Goal: Task Accomplishment & Management: Manage account settings

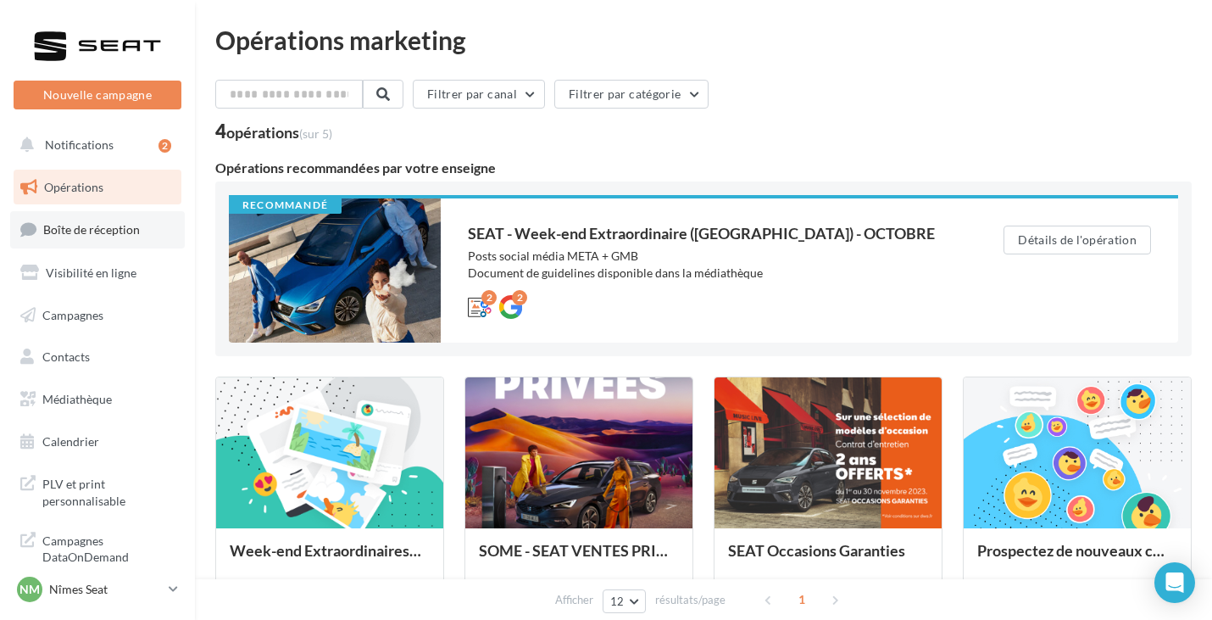
click at [97, 226] on span "Boîte de réception" at bounding box center [91, 229] width 97 height 14
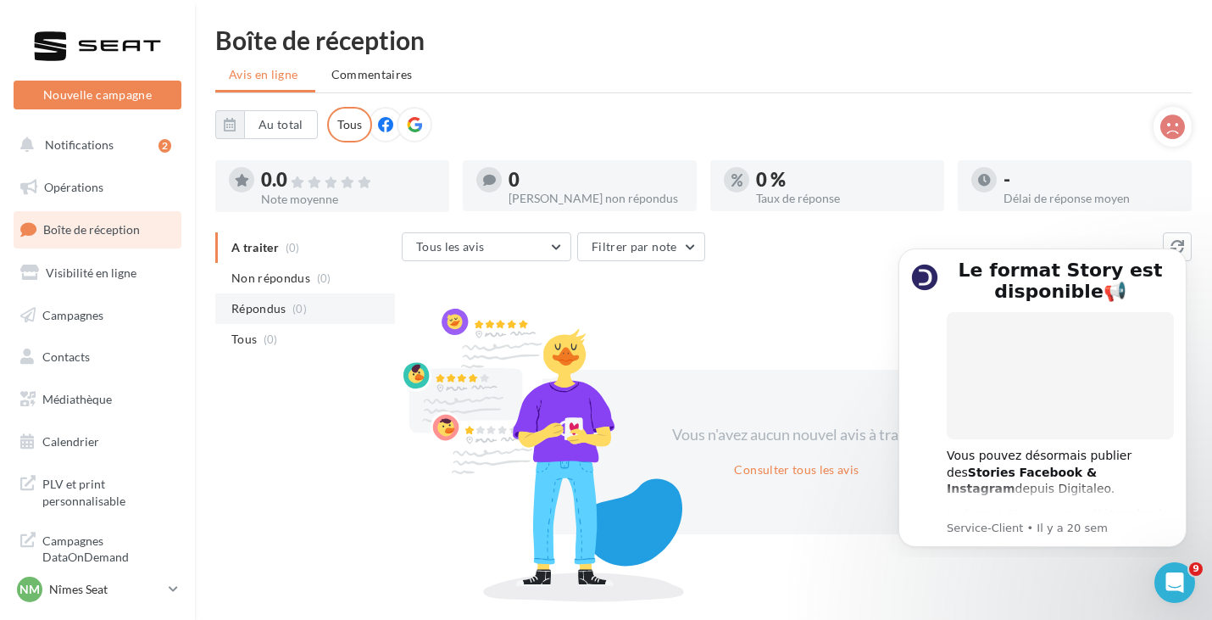
click at [276, 322] on li "Répondus (0)" at bounding box center [305, 308] width 180 height 31
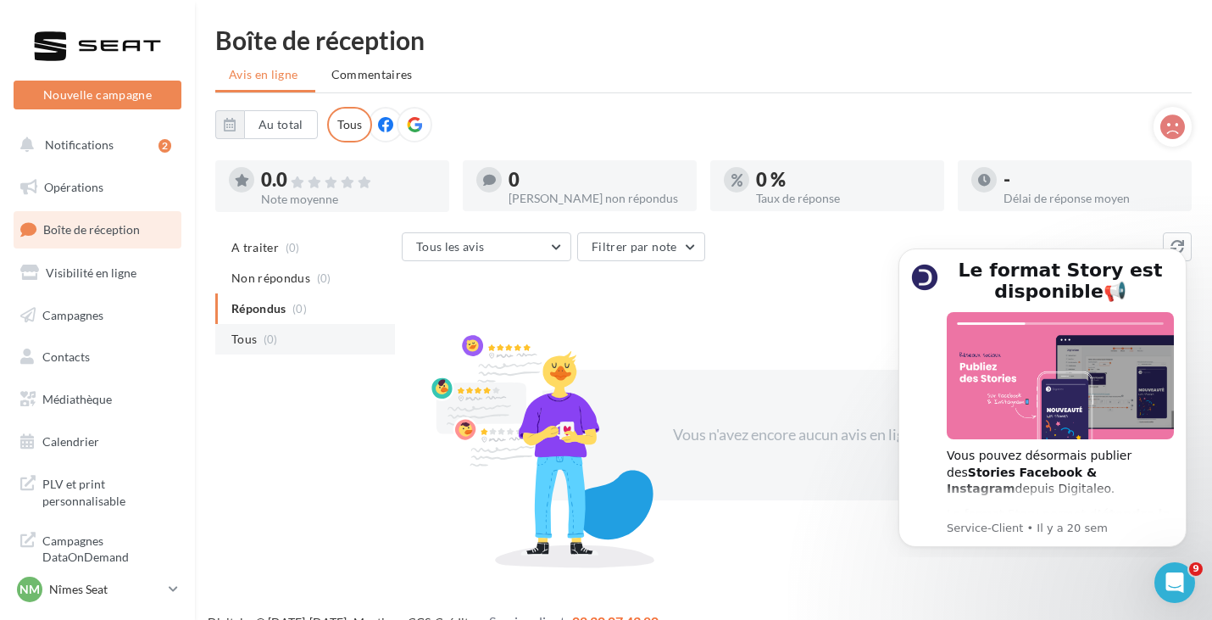
click at [276, 351] on li "Tous (0)" at bounding box center [305, 339] width 180 height 31
click at [1000, 98] on div "Boîte de réception Avis en ligne Commentaires Au total Réinitialiser Tous 0.0 N…" at bounding box center [703, 294] width 1017 height 534
click at [121, 579] on div "Nm Nîmes Seat SEAT-NIMES" at bounding box center [89, 589] width 145 height 25
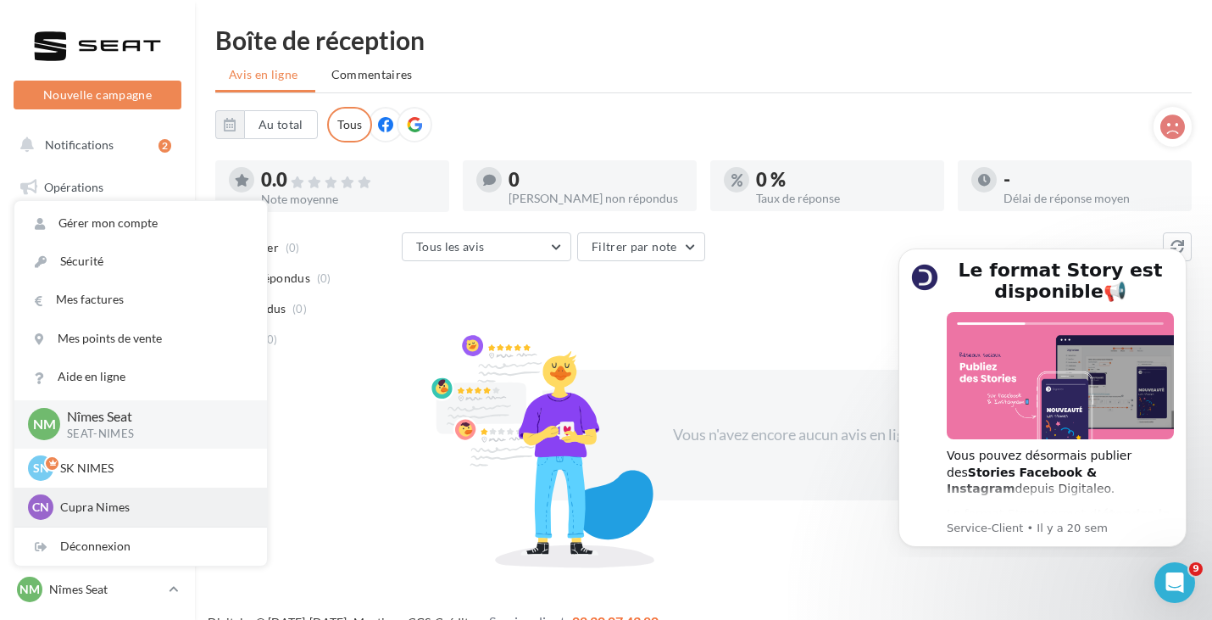
click at [125, 507] on p "Cupra Nimes" at bounding box center [153, 507] width 187 height 17
